Goal: Navigation & Orientation: Find specific page/section

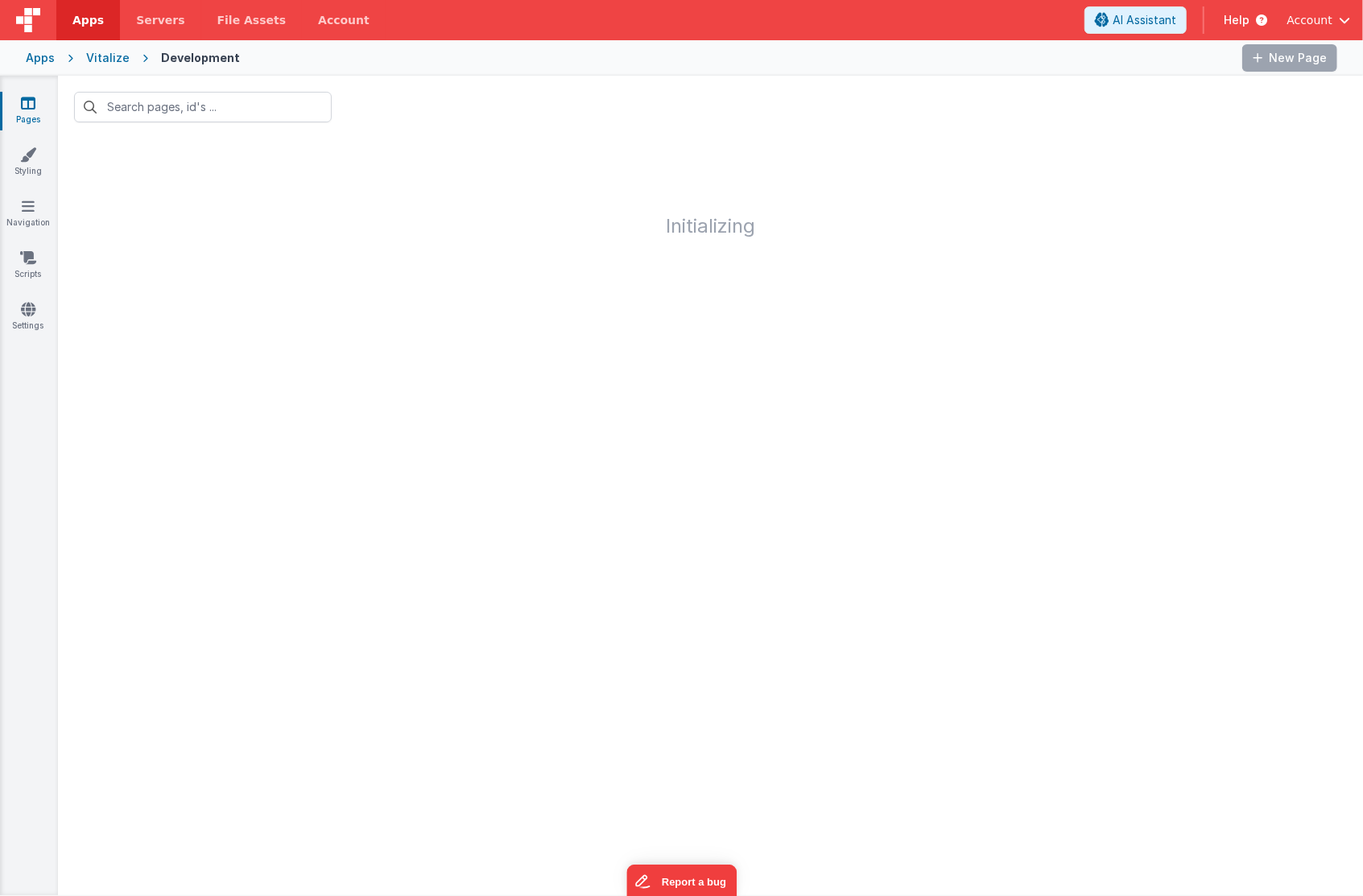
click at [49, 55] on div "Apps" at bounding box center [40, 57] width 29 height 16
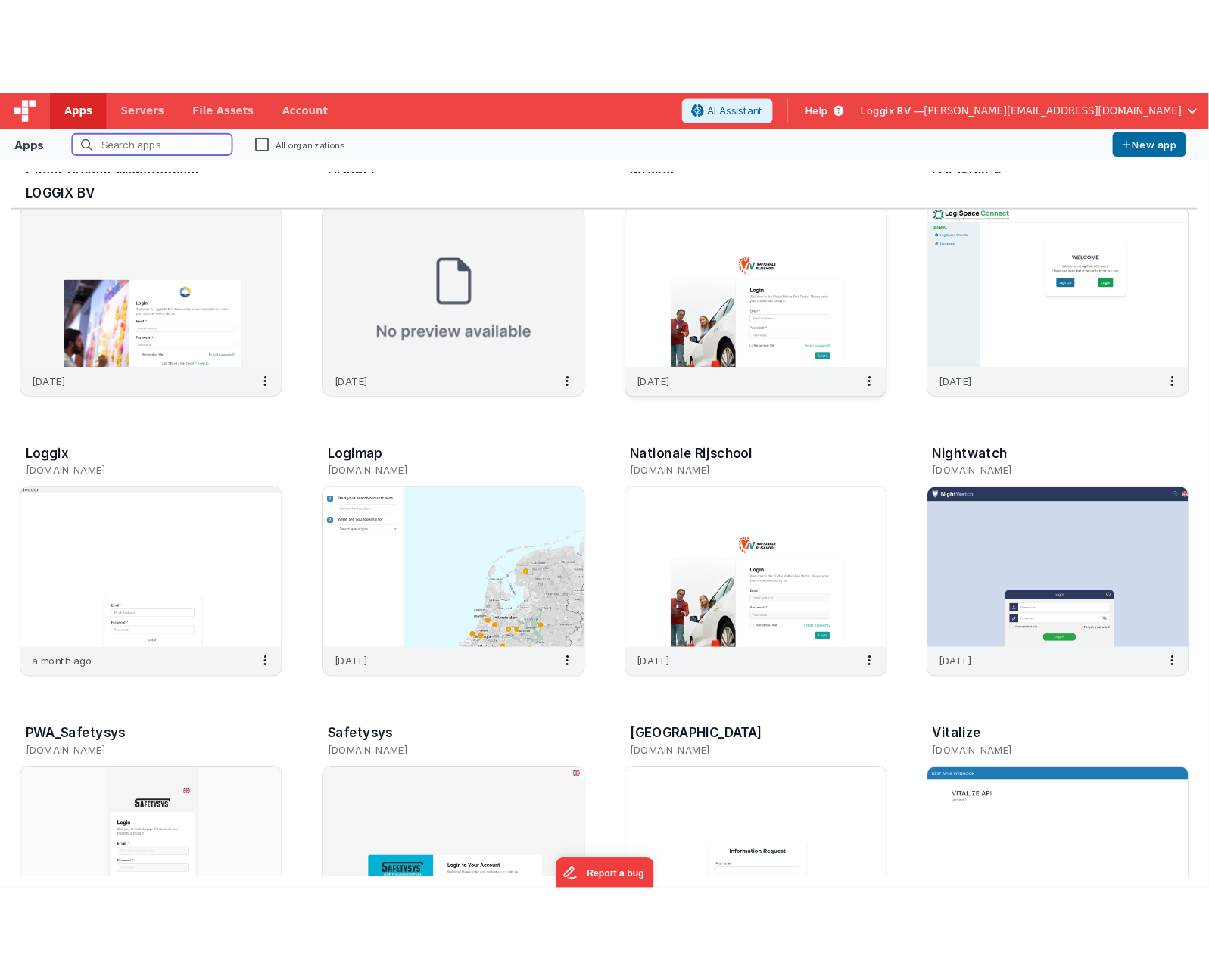
scroll to position [79, 0]
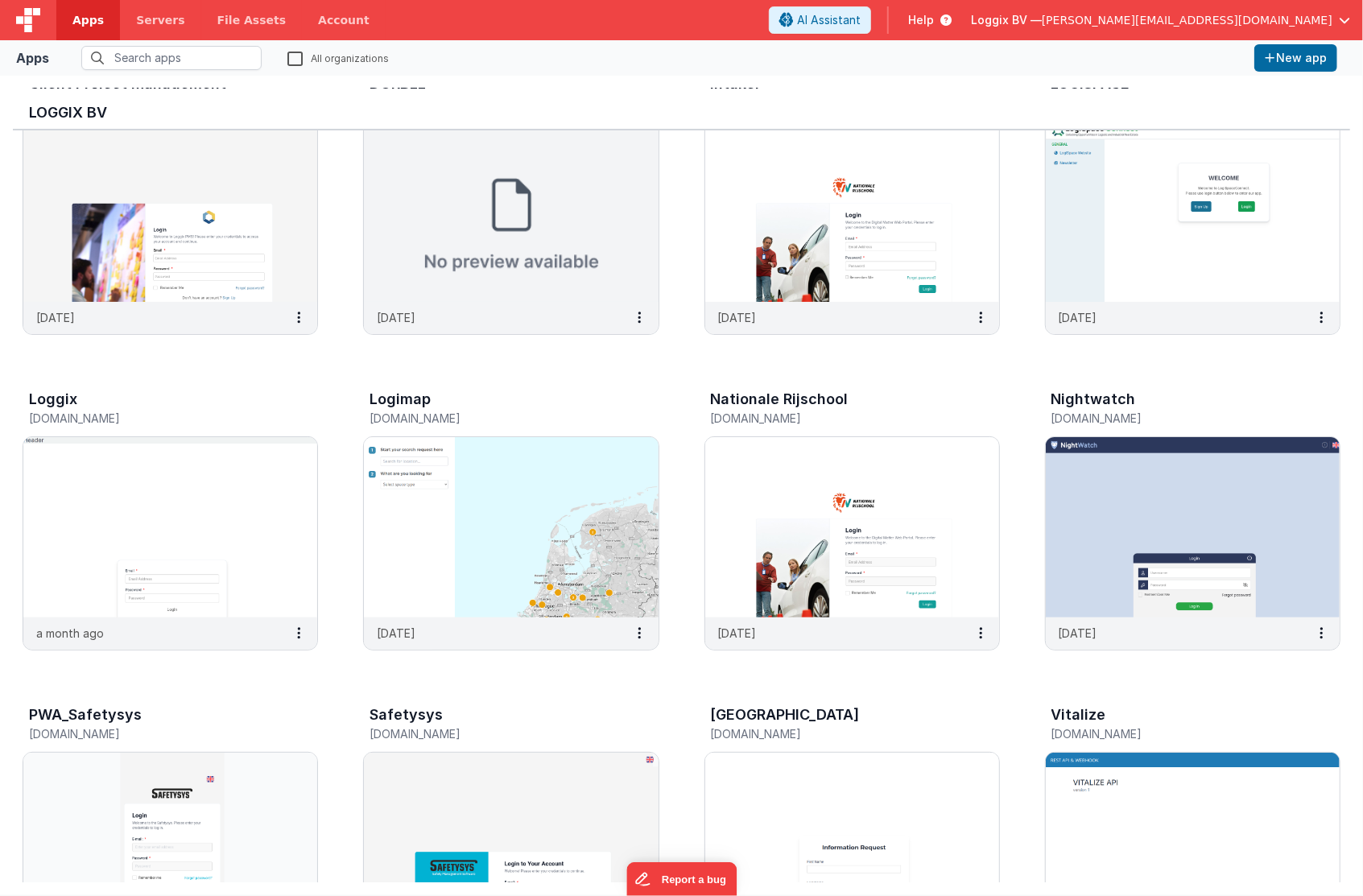
click at [1307, 16] on span "[PERSON_NAME][EMAIL_ADDRESS][DOMAIN_NAME]" at bounding box center [1187, 20] width 291 height 16
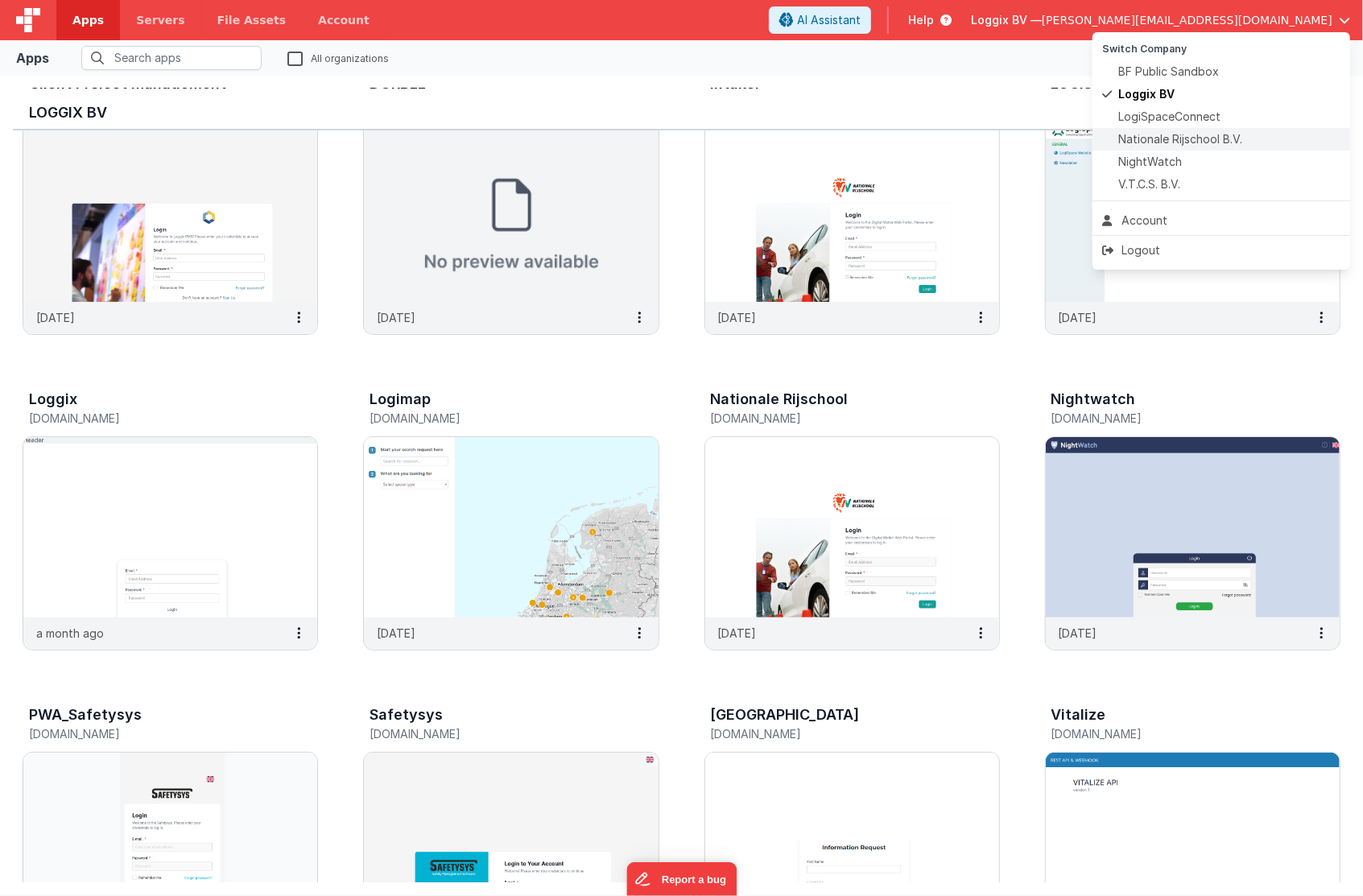
click at [1199, 136] on span "Nationale Rijschool B.V." at bounding box center [1180, 139] width 124 height 16
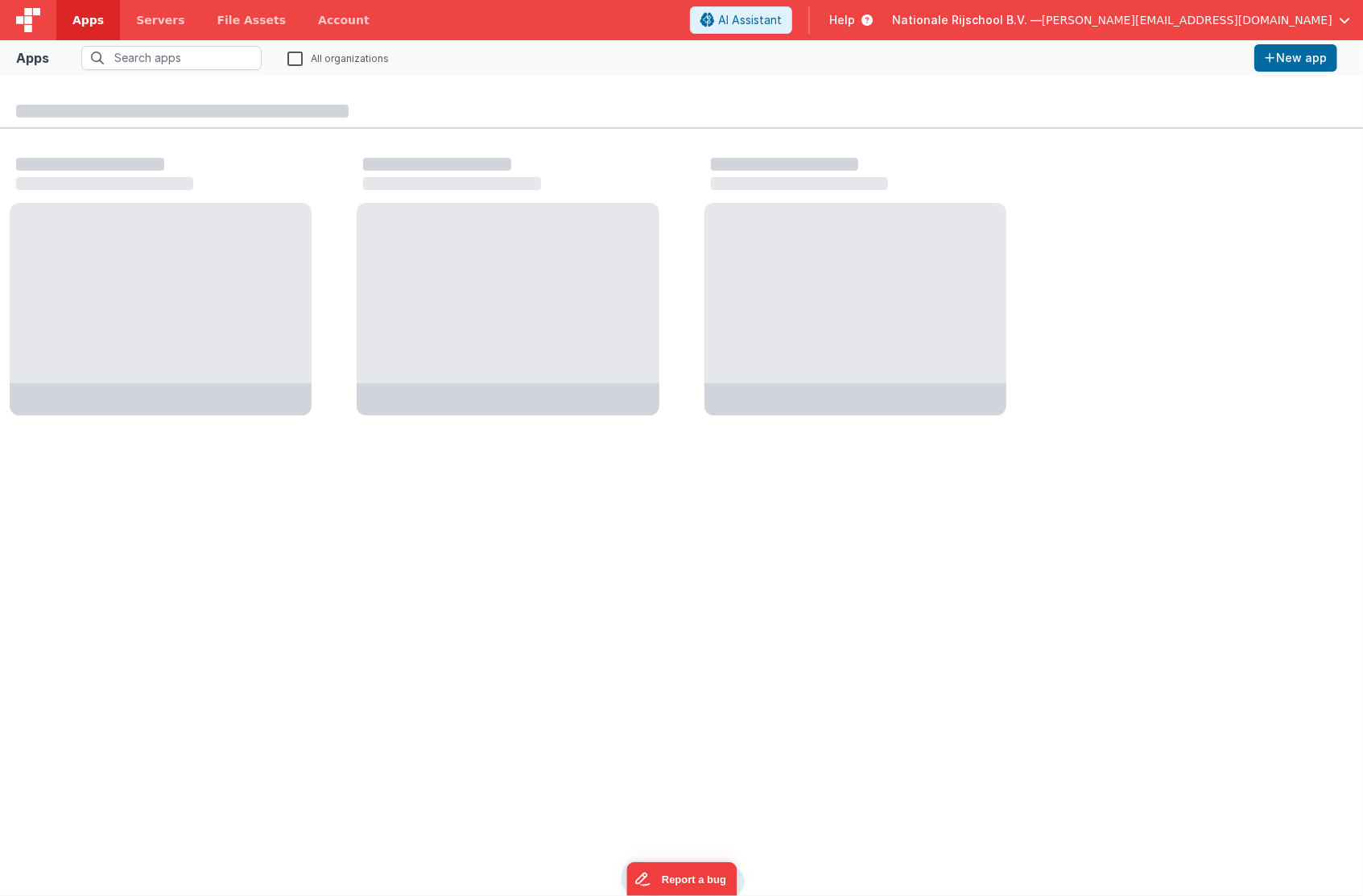
click at [543, 307] on div at bounding box center [507, 293] width 302 height 181
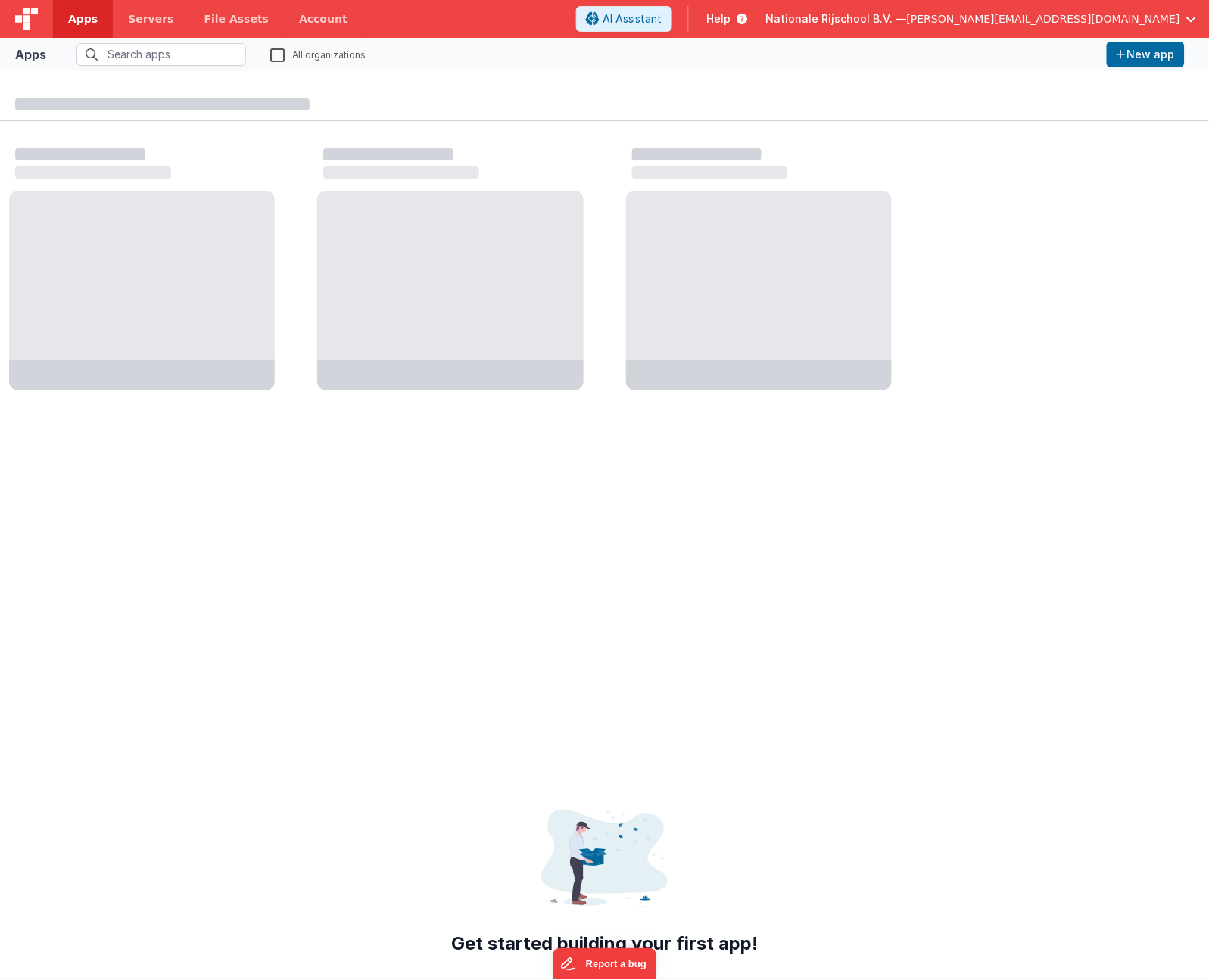
click at [476, 539] on div at bounding box center [604, 404] width 1209 height 666
click at [490, 112] on div at bounding box center [604, 102] width 1209 height 38
click at [506, 130] on div at bounding box center [604, 260] width 1209 height 280
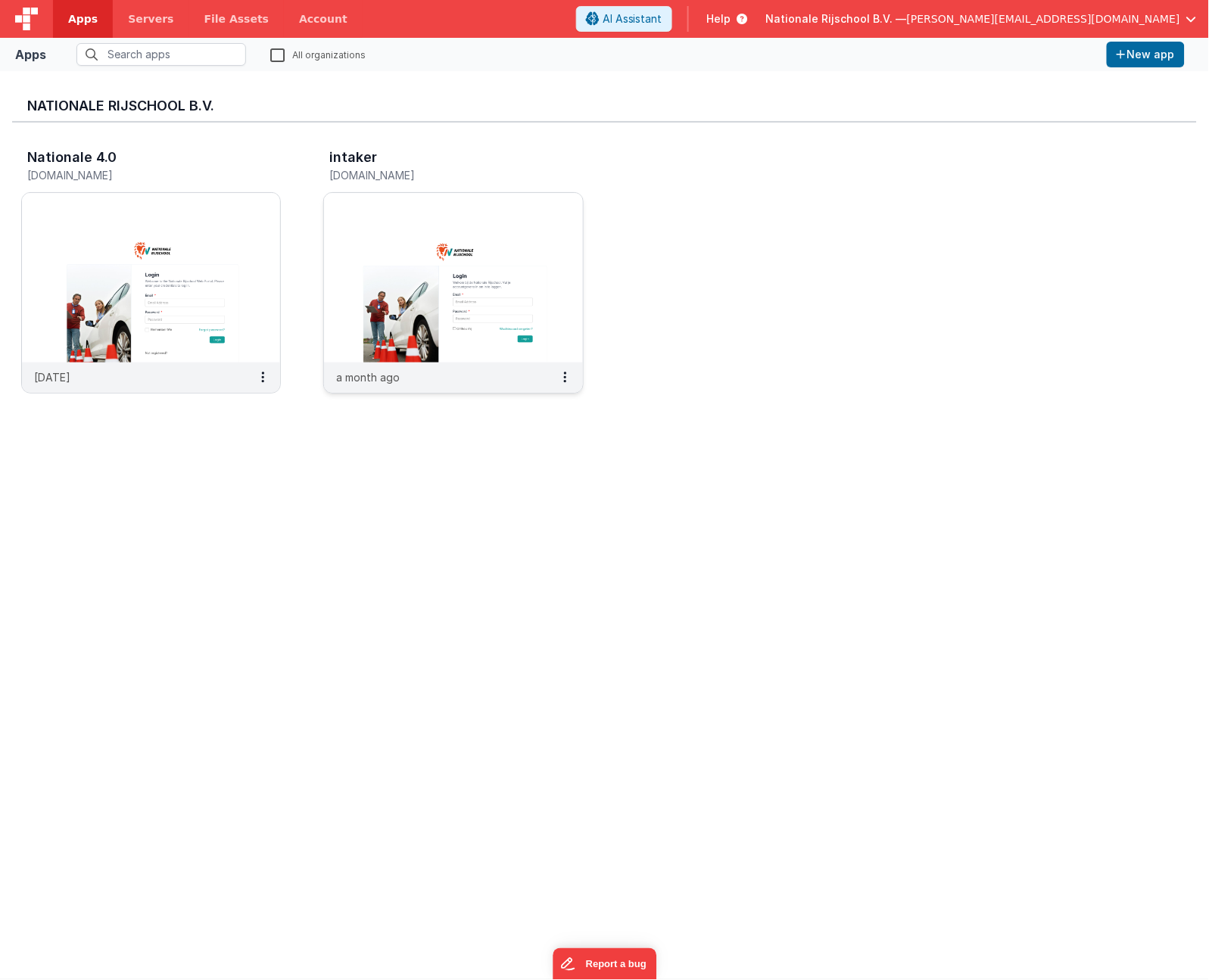
click at [348, 302] on img at bounding box center [452, 278] width 258 height 170
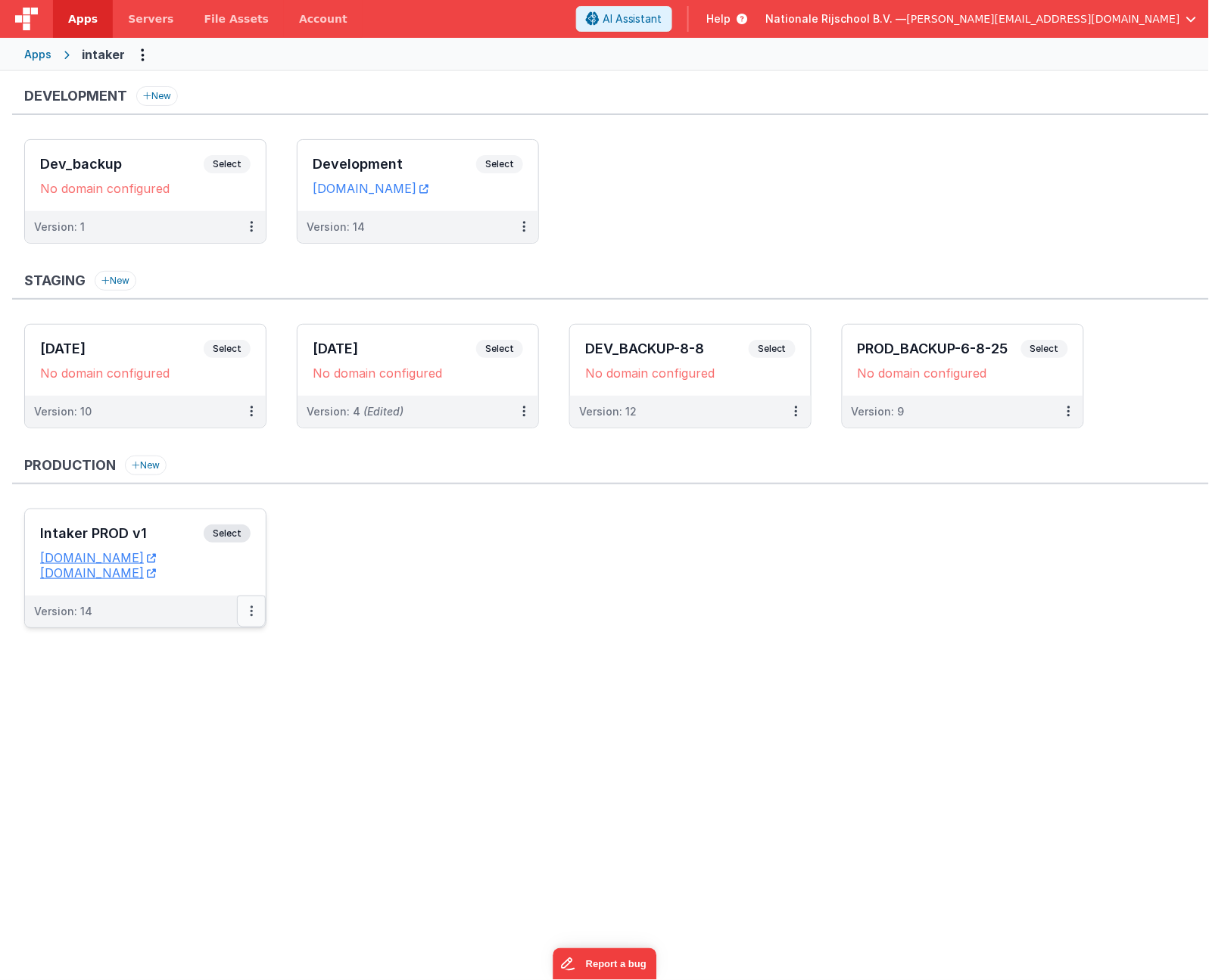
click at [249, 611] on icon at bounding box center [250, 611] width 3 height 1
click at [216, 669] on span "Open Helper" at bounding box center [196, 672] width 66 height 13
click at [525, 199] on div at bounding box center [604, 490] width 1209 height 980
click at [522, 226] on icon at bounding box center [523, 226] width 3 height 1
click at [475, 283] on span "Open Helper" at bounding box center [469, 288] width 66 height 13
